Goal: Information Seeking & Learning: Learn about a topic

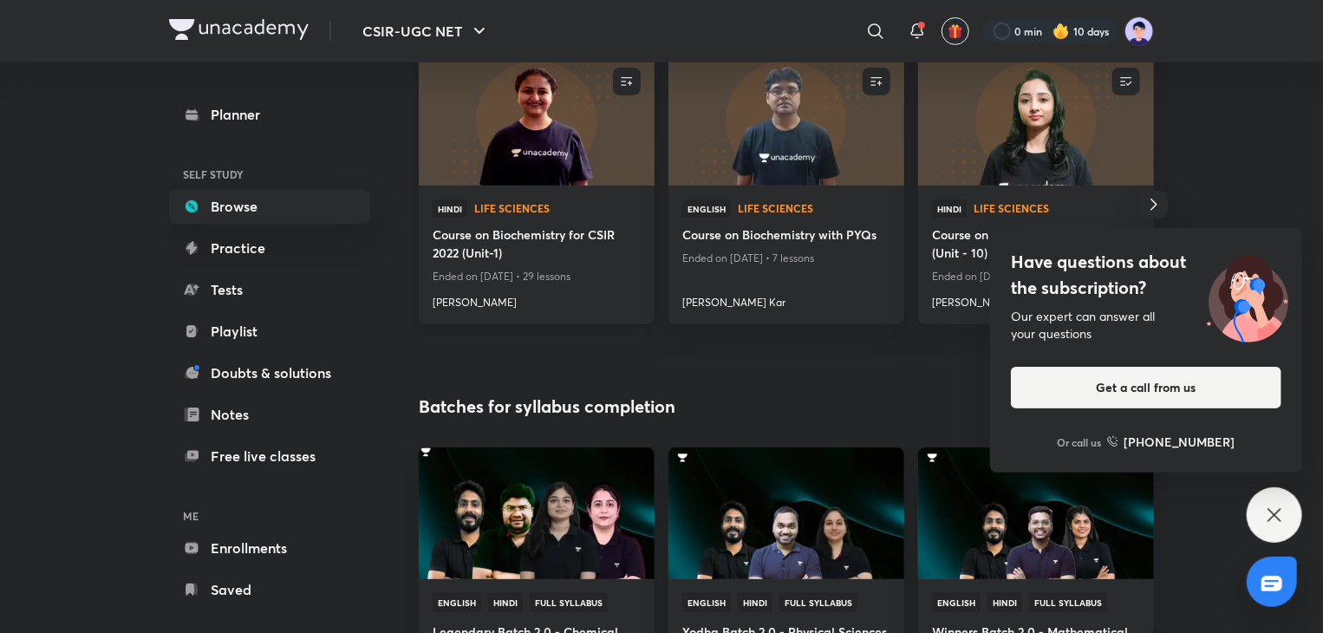
scroll to position [347, 0]
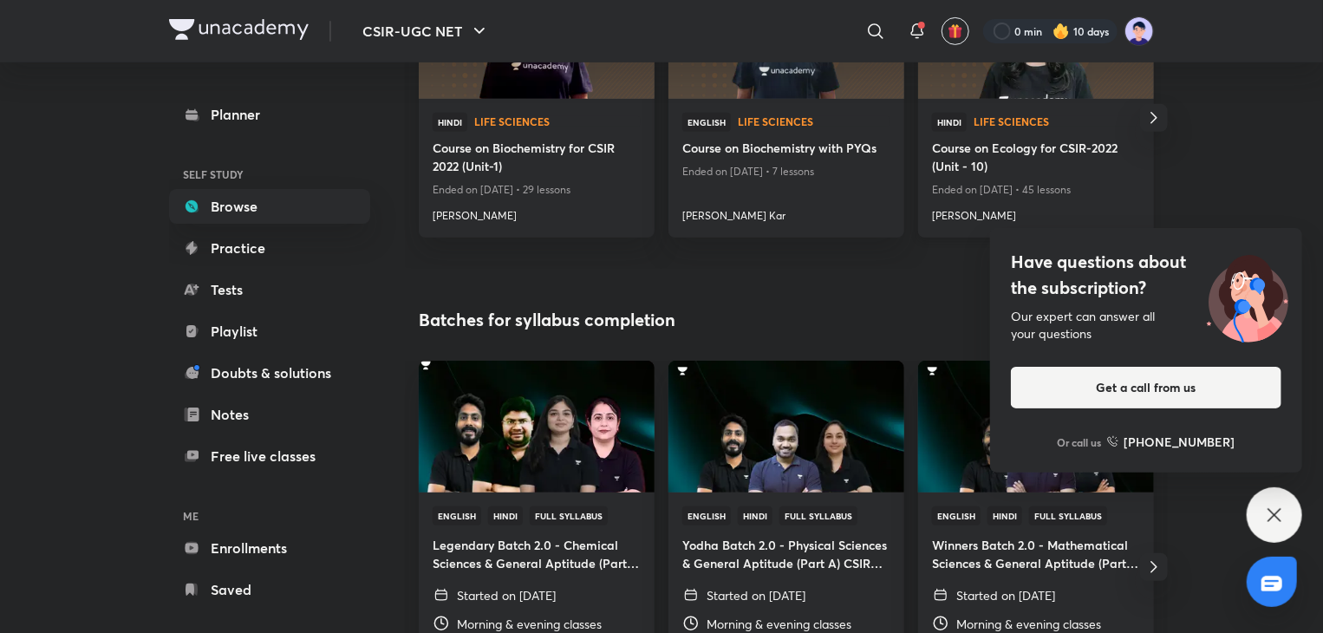
click at [1056, 153] on h4 "Course on Ecology for CSIR-2022 (Unit - 10)" at bounding box center [1036, 159] width 208 height 40
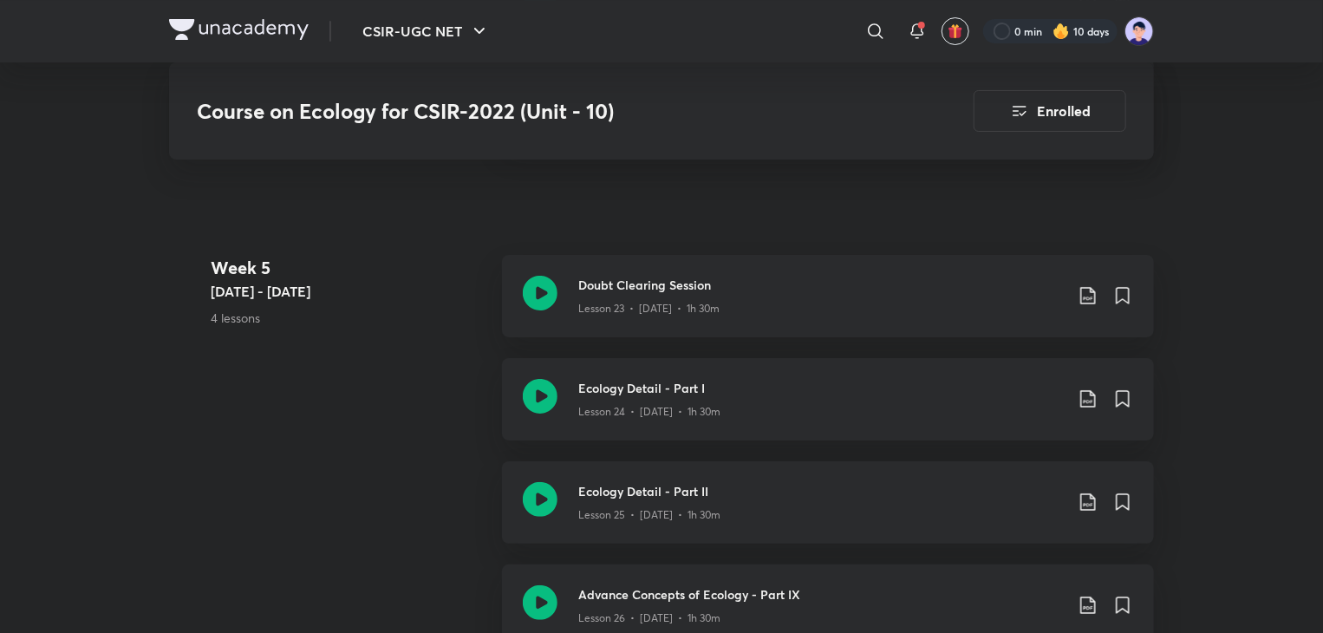
scroll to position [3467, 0]
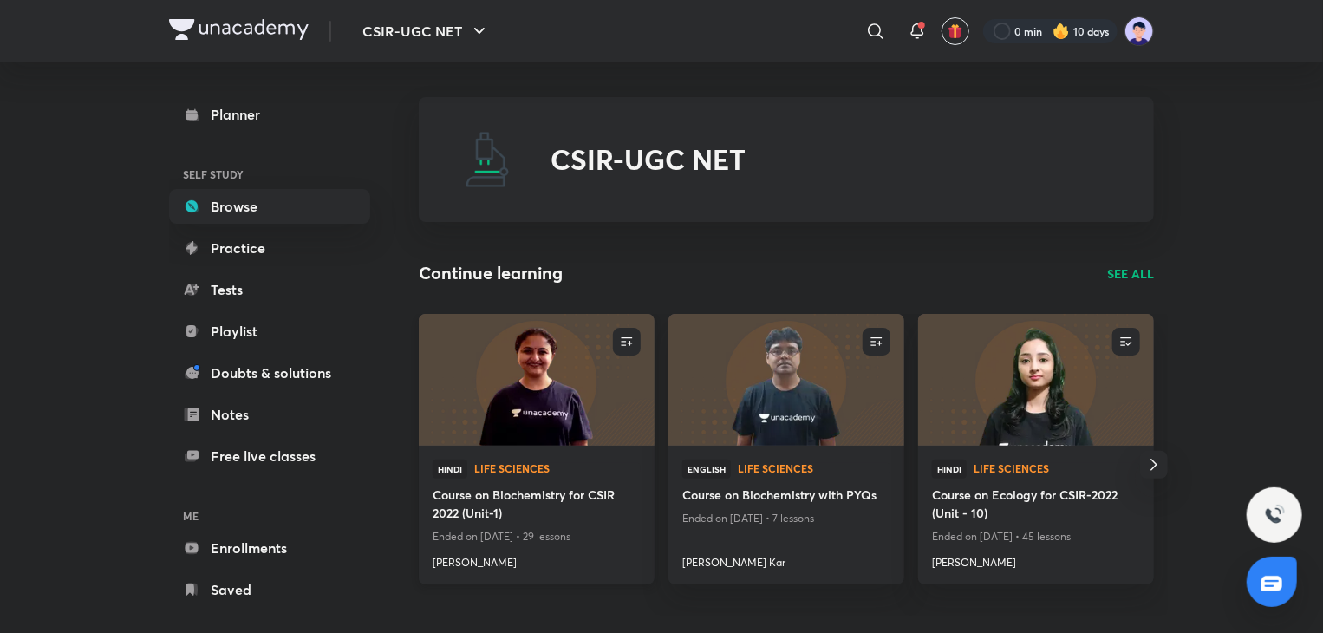
click at [517, 372] on img at bounding box center [536, 379] width 240 height 134
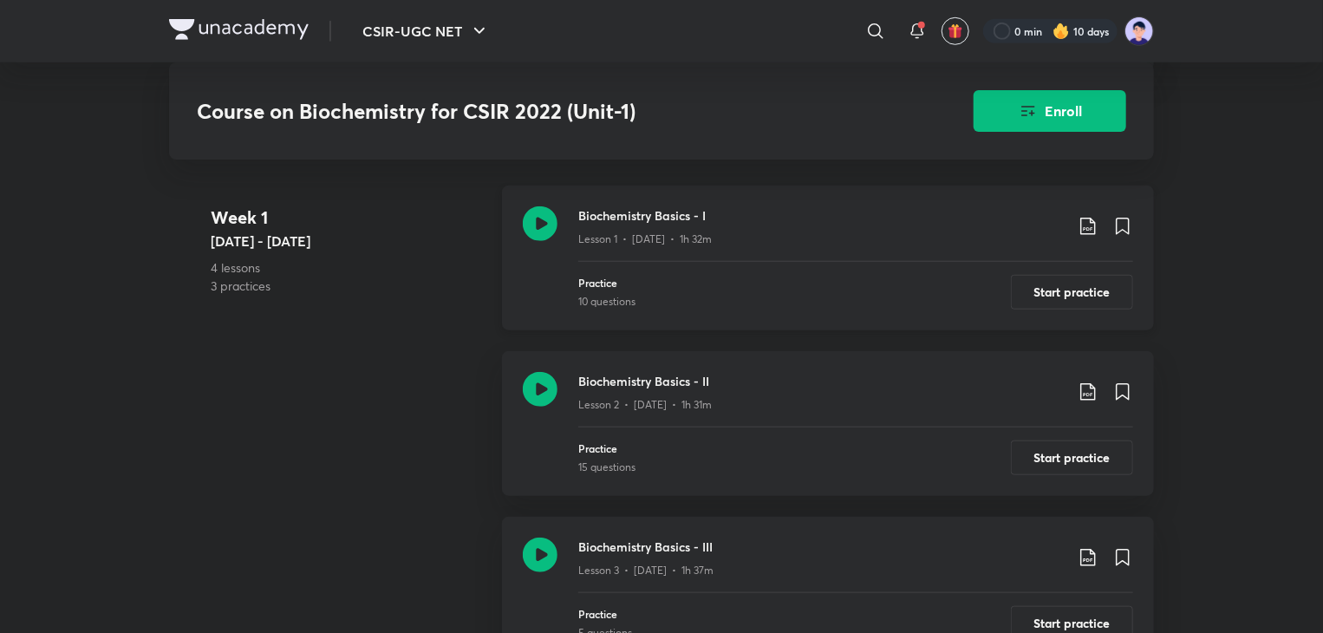
scroll to position [693, 0]
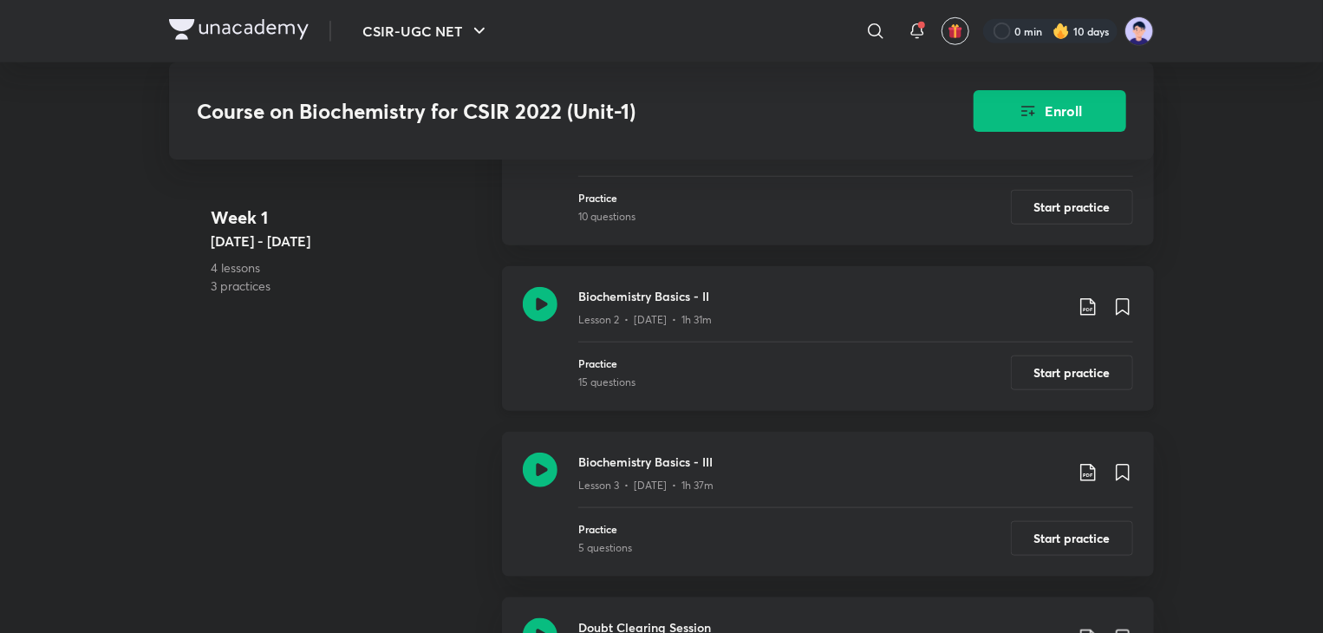
click at [647, 302] on h3 "Biochemistry Basics - II" at bounding box center [820, 296] width 485 height 18
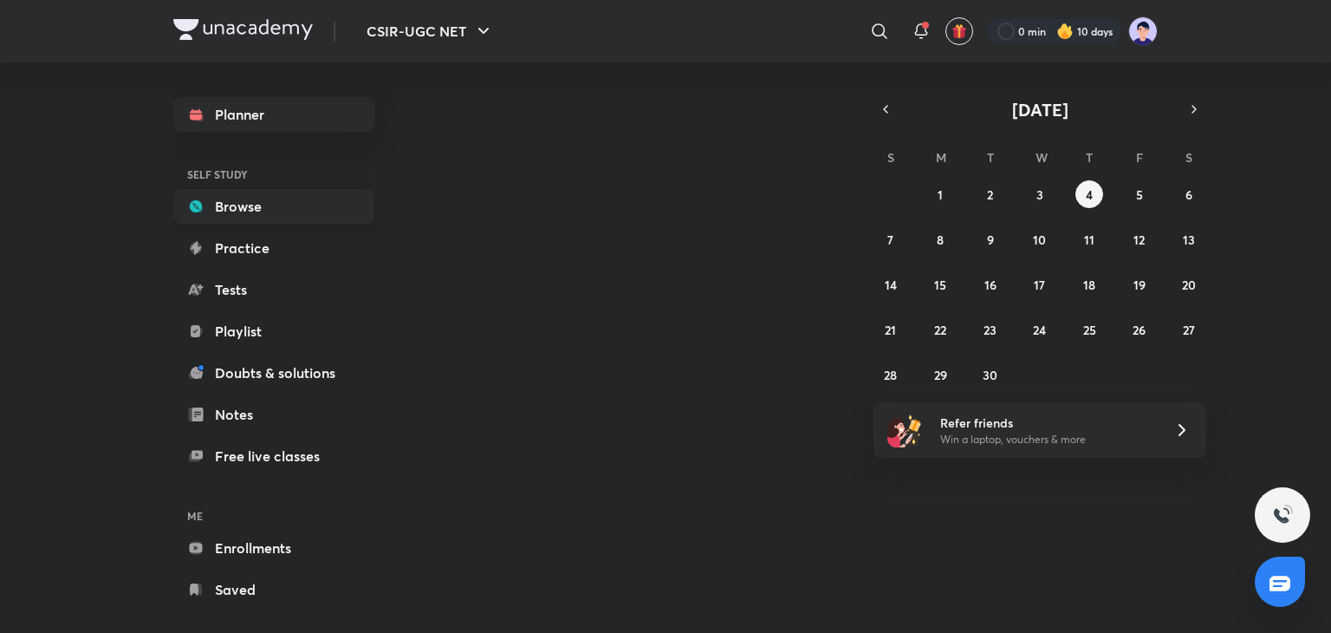
click at [276, 214] on link "Browse" at bounding box center [273, 206] width 201 height 35
